Goal: Task Accomplishment & Management: Manage account settings

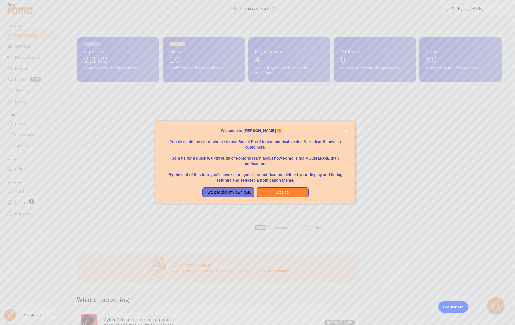
scroll to position [145, 421]
click at [349, 129] on div "Welcome to [PERSON_NAME] 🧡 You've made the smart choice to use Social Proof to …" at bounding box center [255, 162] width 200 height 83
click at [347, 129] on icon "close," at bounding box center [345, 130] width 3 height 3
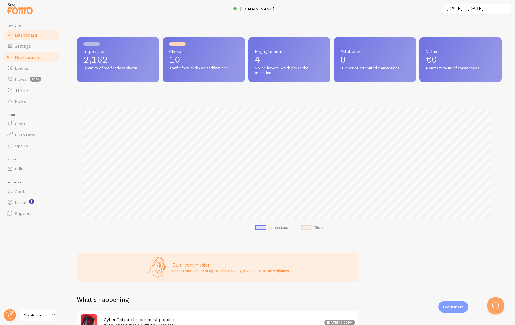
click at [36, 57] on span "Notifications" at bounding box center [27, 57] width 25 height 6
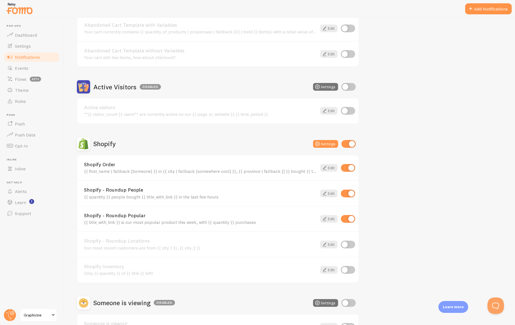
scroll to position [83, 0]
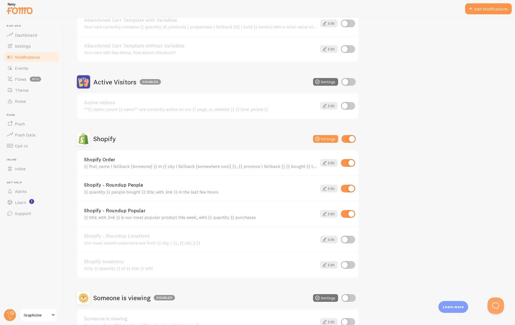
click at [344, 214] on input "checkbox" at bounding box center [348, 214] width 14 height 8
checkbox input "false"
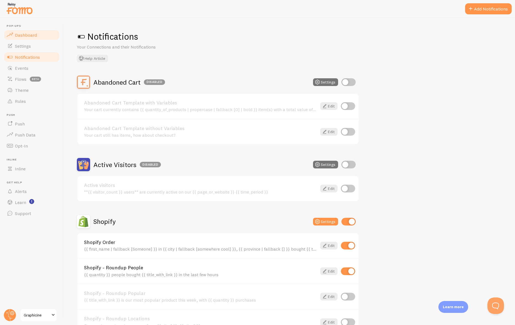
click at [28, 35] on span "Dashboard" at bounding box center [26, 35] width 22 height 6
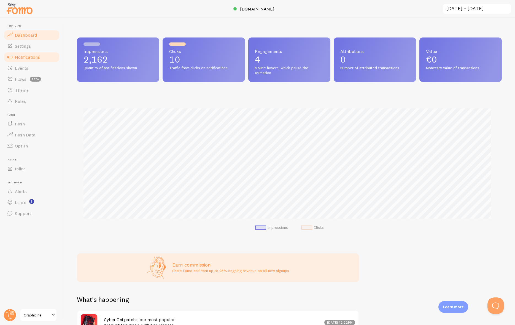
scroll to position [275360, 275084]
click at [29, 56] on span "Notifications" at bounding box center [27, 57] width 25 height 6
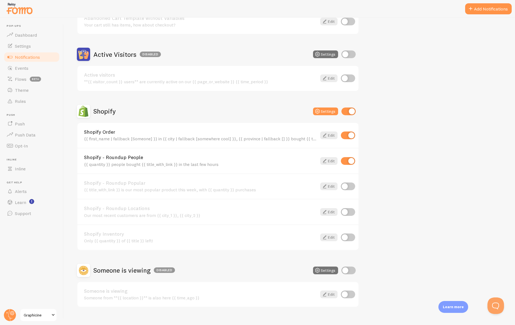
scroll to position [119, 0]
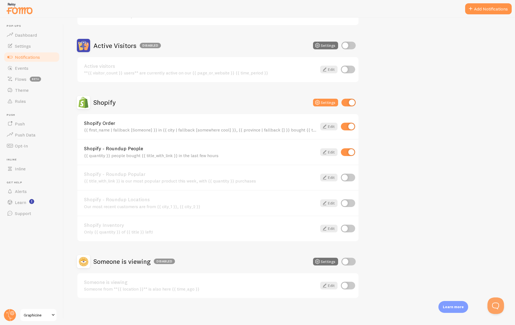
click at [346, 153] on input "checkbox" at bounding box center [348, 152] width 14 height 8
checkbox input "false"
